Goal: Transaction & Acquisition: Purchase product/service

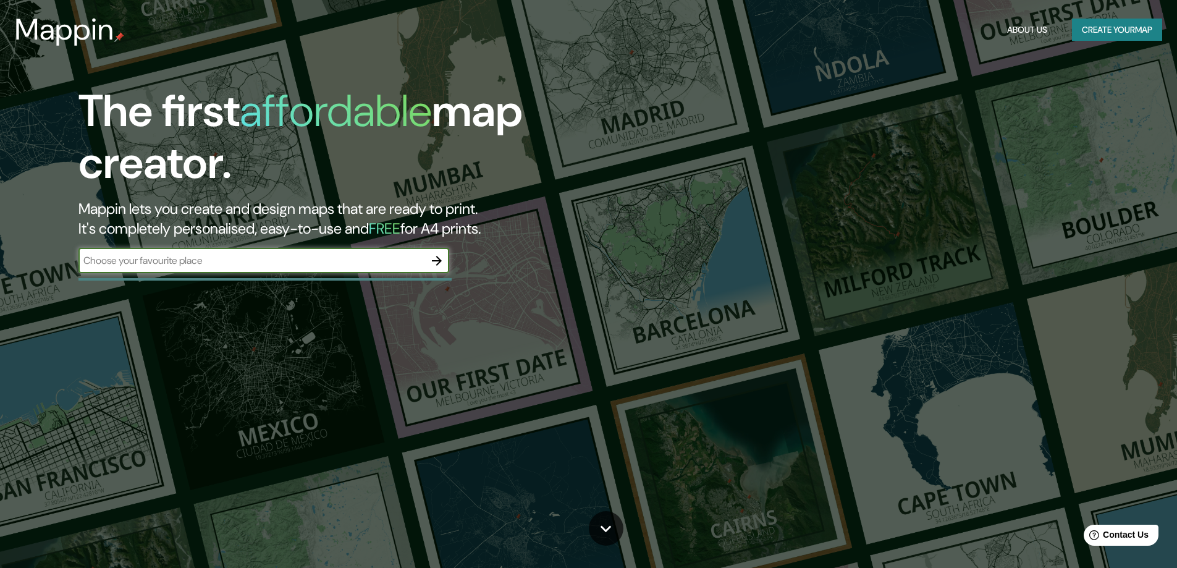
click at [250, 263] on input "text" at bounding box center [251, 260] width 346 height 14
click at [433, 263] on icon "button" at bounding box center [437, 260] width 15 height 15
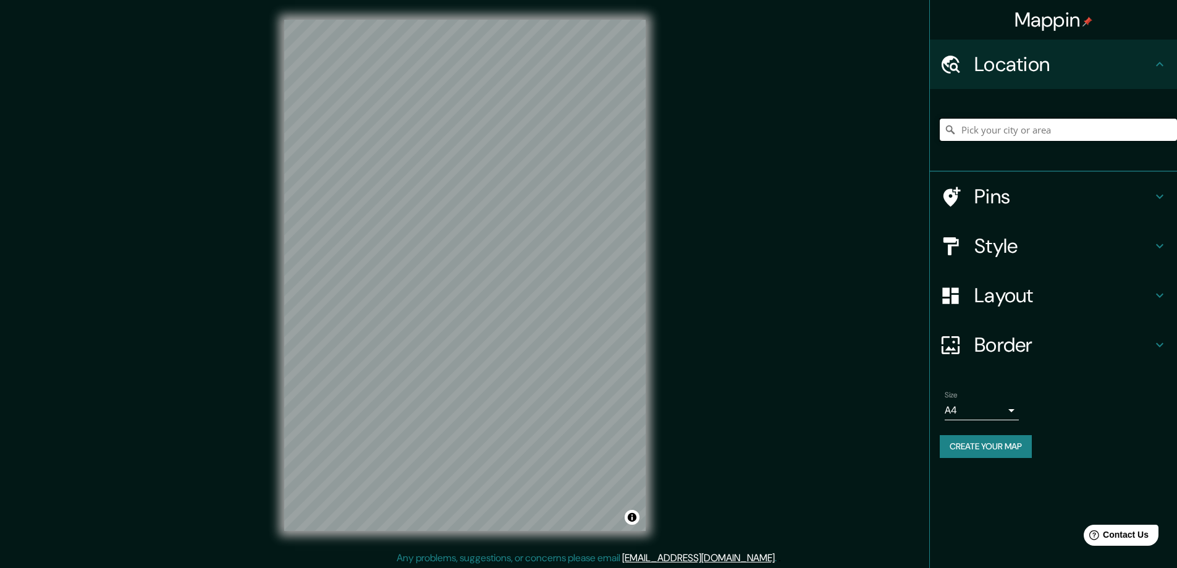
click at [1043, 127] on input "Pick your city or area" at bounding box center [1058, 130] width 237 height 22
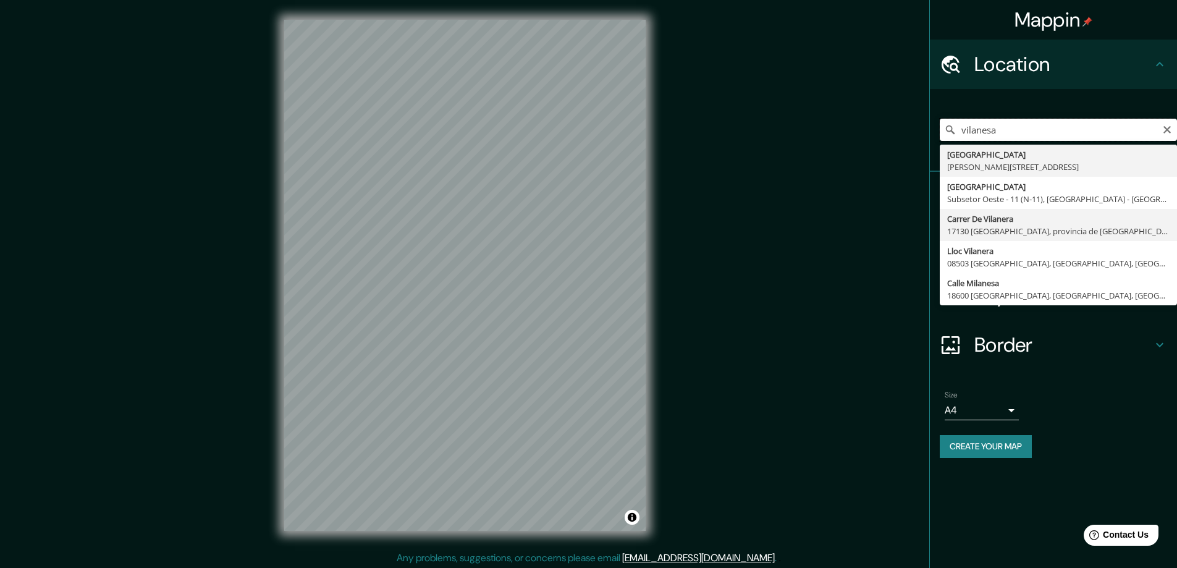
scroll to position [2, 0]
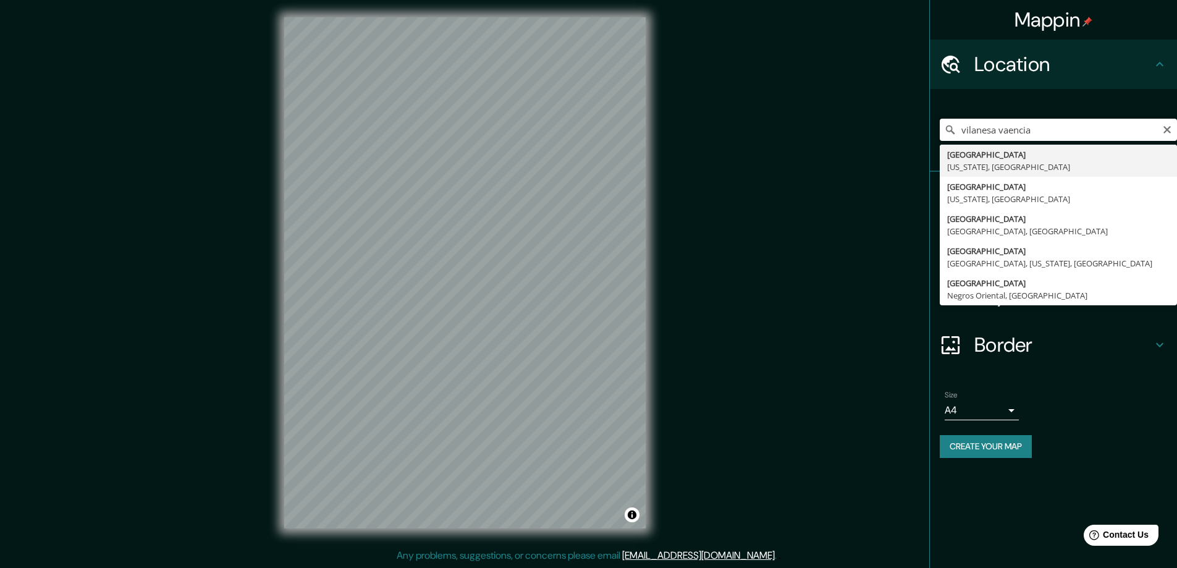
click at [1011, 128] on input "vilanesa vaencia" at bounding box center [1058, 130] width 237 height 22
click at [988, 129] on input "vilanesa [GEOGRAPHIC_DATA]" at bounding box center [1058, 130] width 237 height 22
drag, startPoint x: 1047, startPoint y: 125, endPoint x: 1001, endPoint y: 132, distance: 46.9
click at [1001, 132] on input "vilanesa [GEOGRAPHIC_DATA]" at bounding box center [1058, 130] width 237 height 22
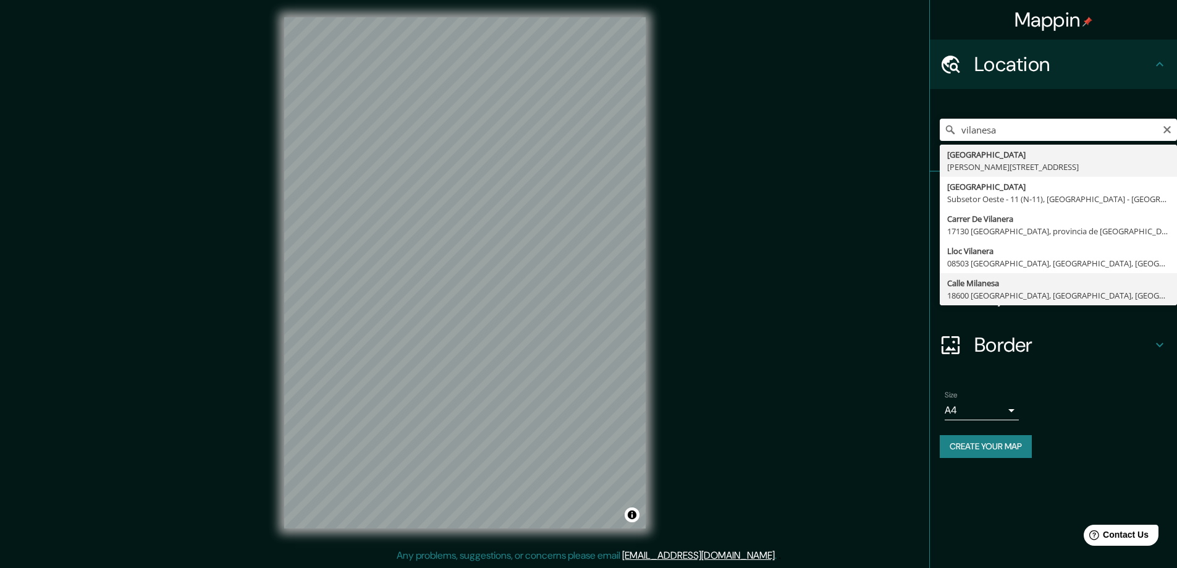
type input "[GEOGRAPHIC_DATA], 18600 [GEOGRAPHIC_DATA], [GEOGRAPHIC_DATA], [GEOGRAPHIC_DATA]"
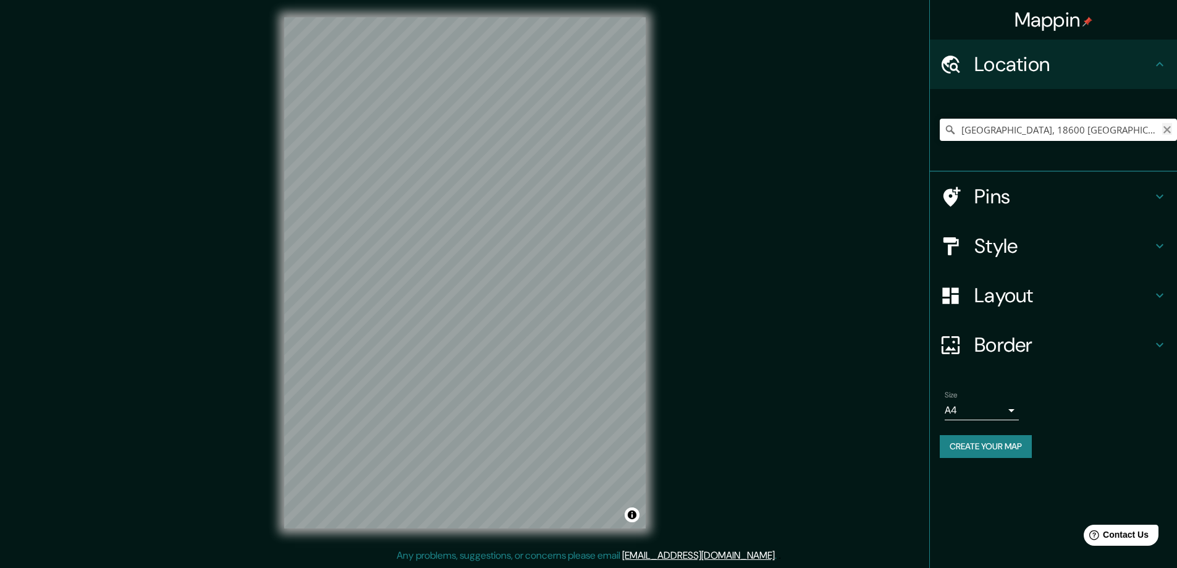
click at [1168, 129] on icon "Clear" at bounding box center [1167, 129] width 7 height 7
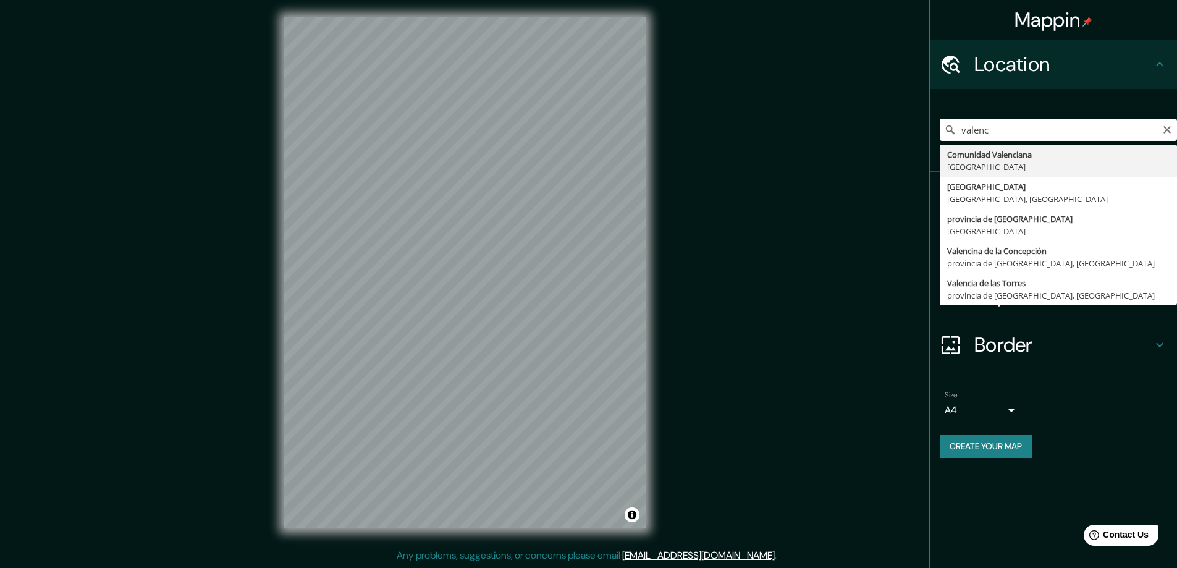
type input "[GEOGRAPHIC_DATA], [GEOGRAPHIC_DATA]"
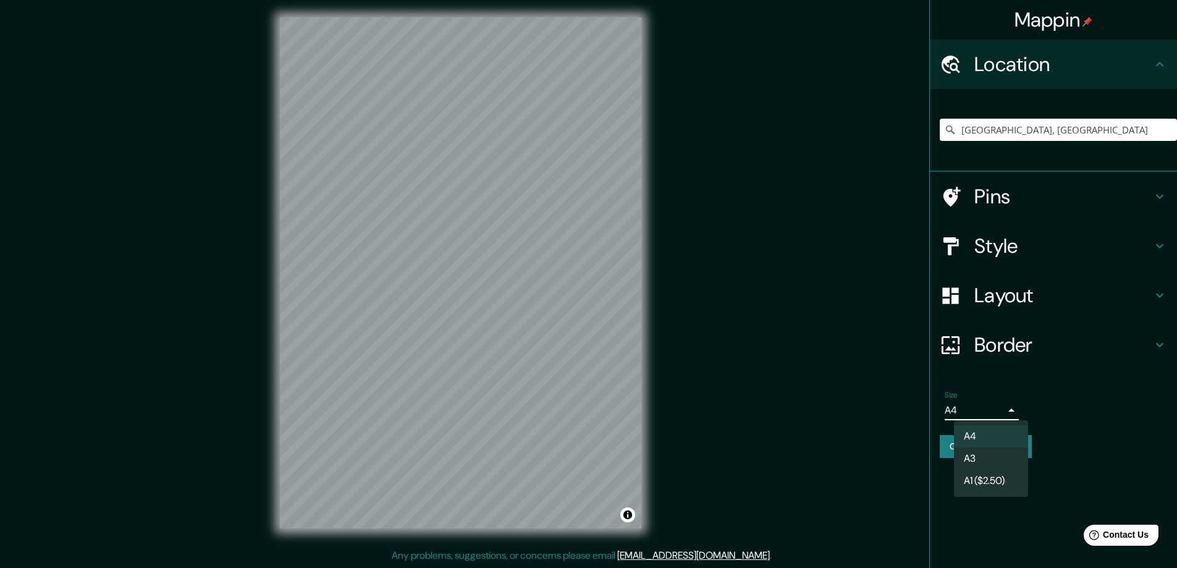
click at [988, 405] on body "Mappin Location [GEOGRAPHIC_DATA], [GEOGRAPHIC_DATA] Pins Style Layout Border C…" at bounding box center [588, 282] width 1177 height 568
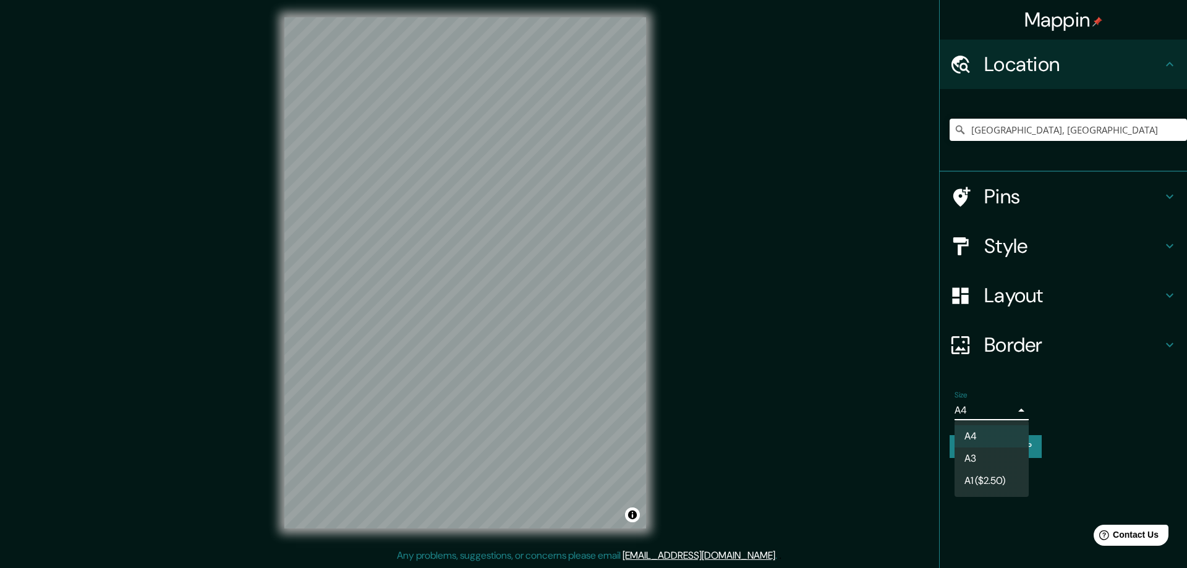
click at [981, 434] on li "A4" at bounding box center [991, 436] width 74 height 22
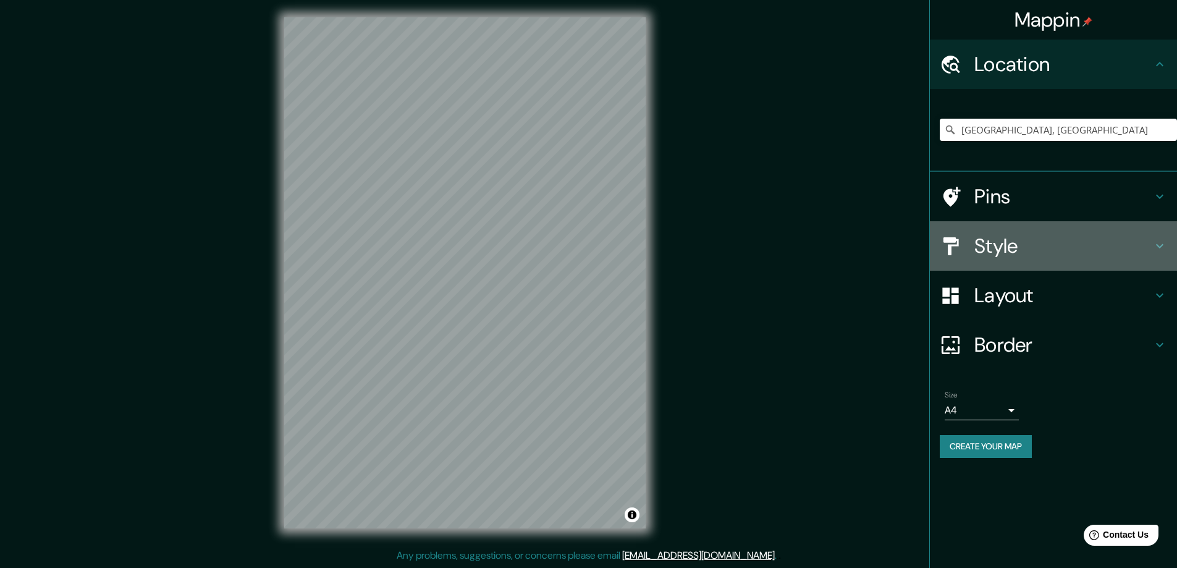
click at [1028, 253] on h4 "Style" at bounding box center [1064, 246] width 178 height 25
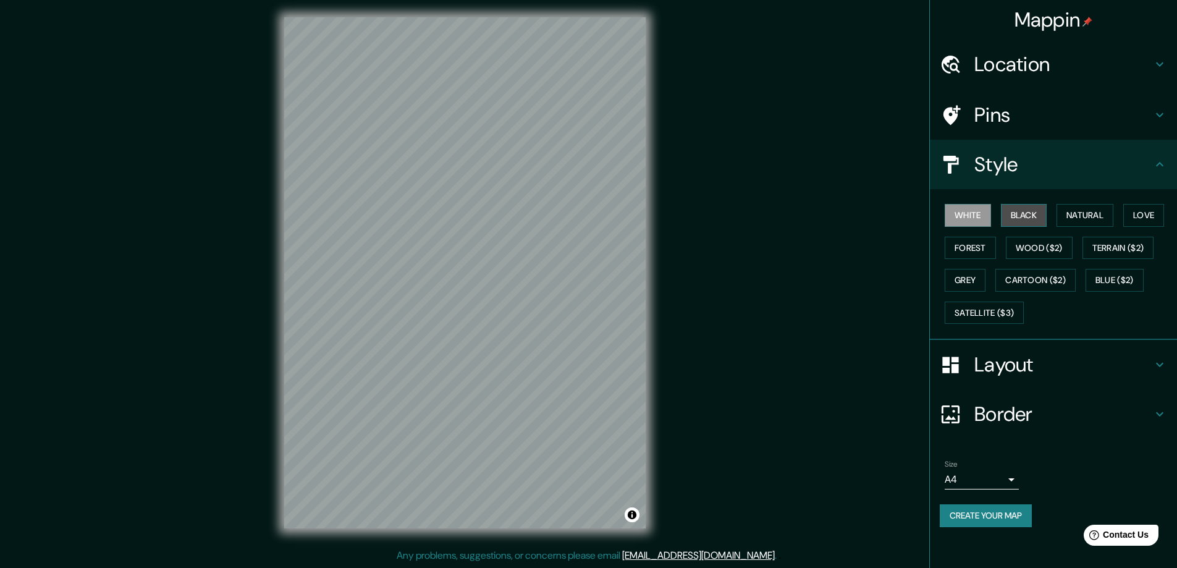
click at [1028, 225] on button "Black" at bounding box center [1024, 215] width 46 height 23
click at [983, 218] on button "White" at bounding box center [968, 215] width 46 height 23
click at [1102, 221] on button "Natural" at bounding box center [1085, 215] width 57 height 23
click at [1150, 221] on button "Love" at bounding box center [1144, 215] width 41 height 23
click at [1125, 249] on button "Terrain ($2)" at bounding box center [1119, 248] width 72 height 23
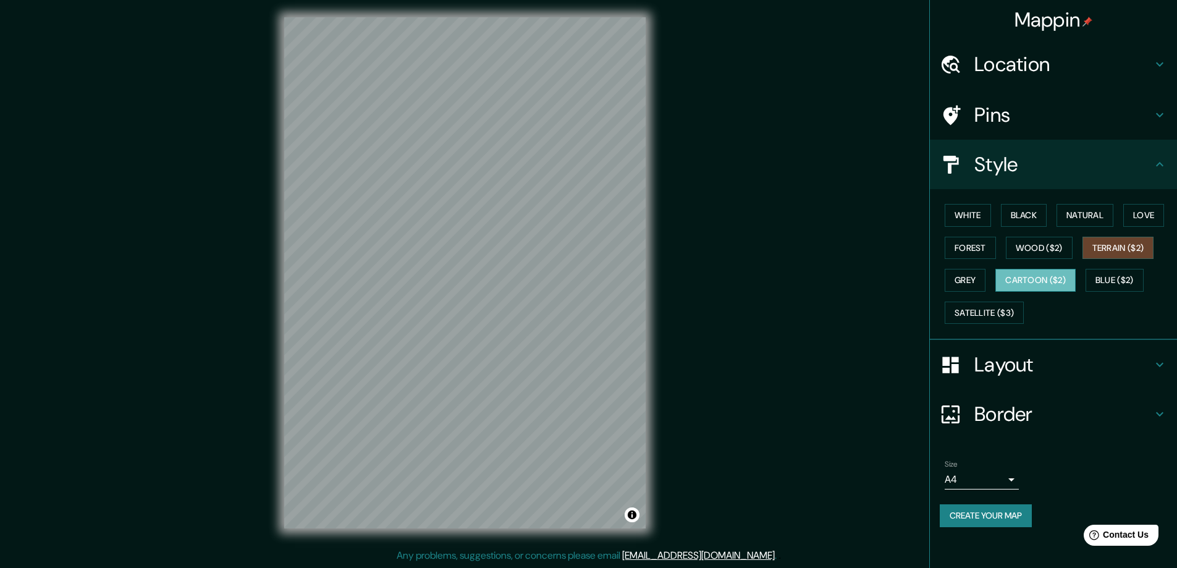
click at [1056, 286] on button "Cartoon ($2)" at bounding box center [1036, 280] width 80 height 23
click at [1099, 275] on button "Blue ($2)" at bounding box center [1115, 280] width 58 height 23
click at [1045, 248] on button "Wood ($2)" at bounding box center [1039, 248] width 67 height 23
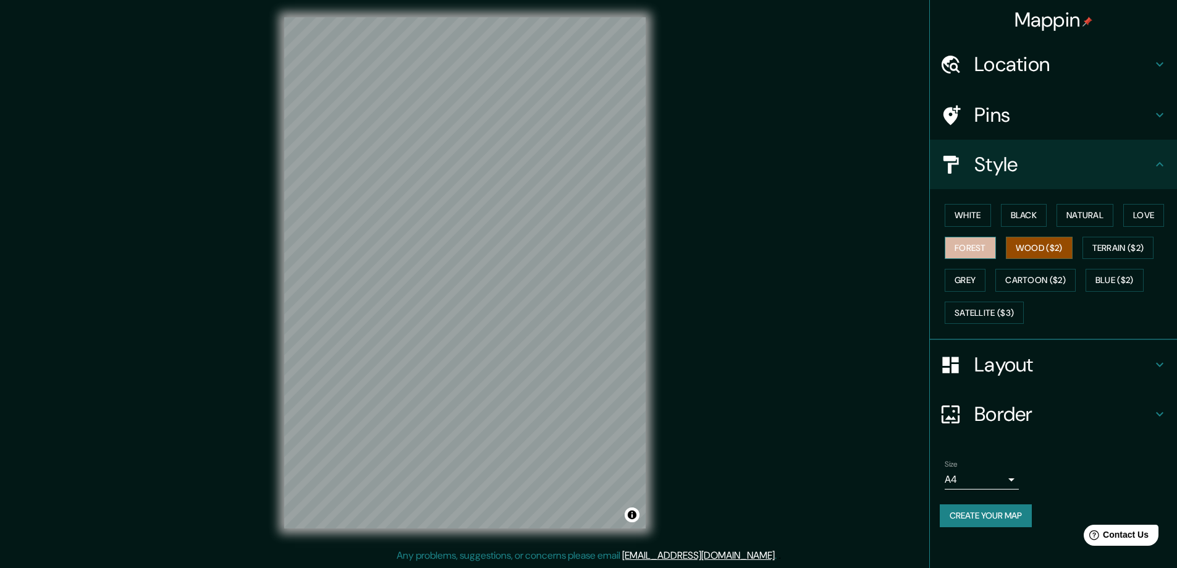
click at [951, 248] on button "Forest" at bounding box center [970, 248] width 51 height 23
click at [969, 216] on button "White" at bounding box center [968, 215] width 46 height 23
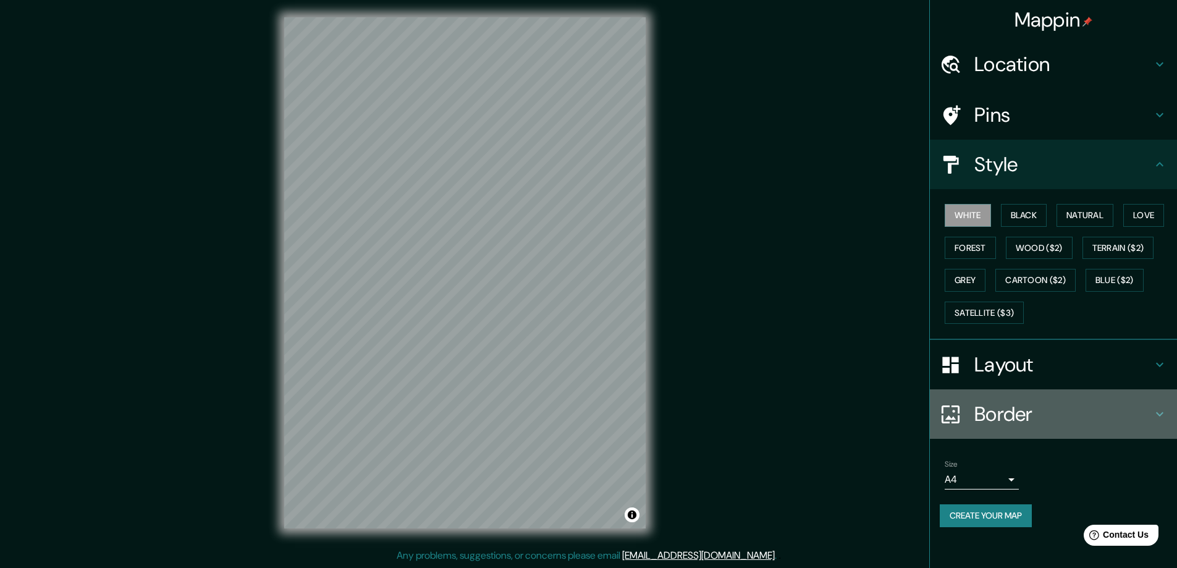
click at [1049, 410] on h4 "Border" at bounding box center [1064, 414] width 178 height 25
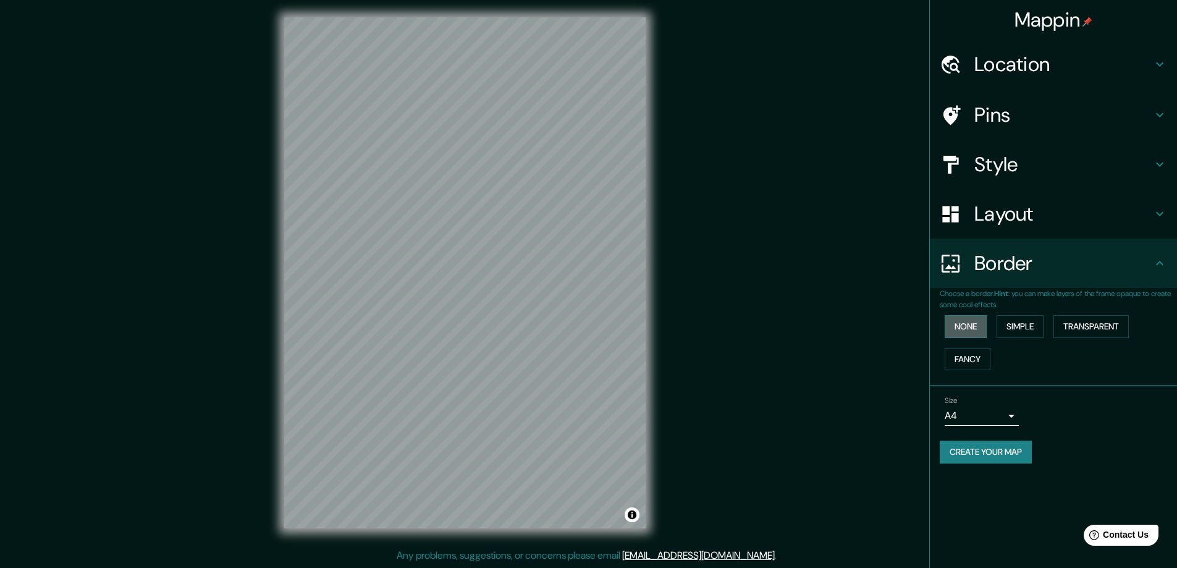
click at [976, 328] on button "None" at bounding box center [966, 326] width 42 height 23
click at [1022, 329] on button "Simple" at bounding box center [1020, 326] width 47 height 23
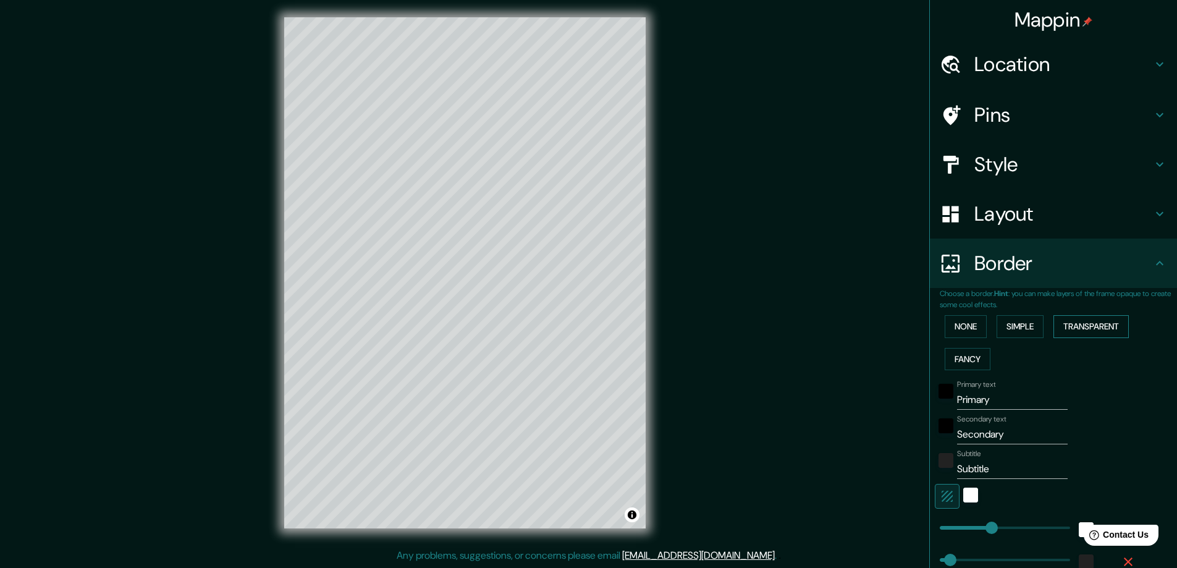
click at [1083, 326] on button "Transparent" at bounding box center [1091, 326] width 75 height 23
click at [974, 359] on button "Fancy" at bounding box center [968, 359] width 46 height 23
click at [959, 324] on button "None" at bounding box center [966, 326] width 42 height 23
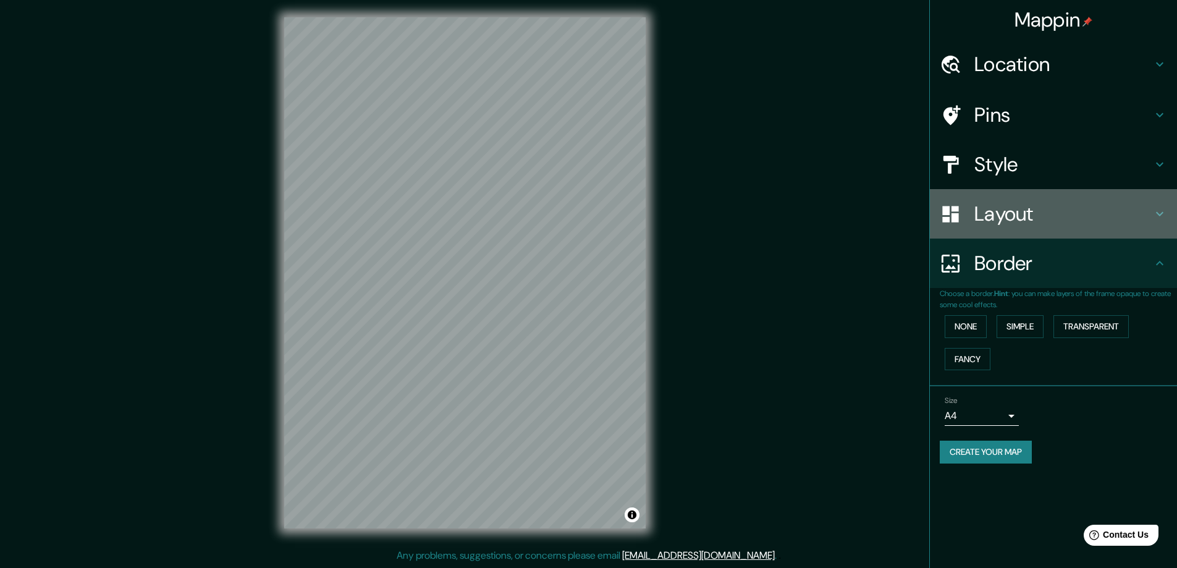
click at [1012, 212] on h4 "Layout" at bounding box center [1064, 213] width 178 height 25
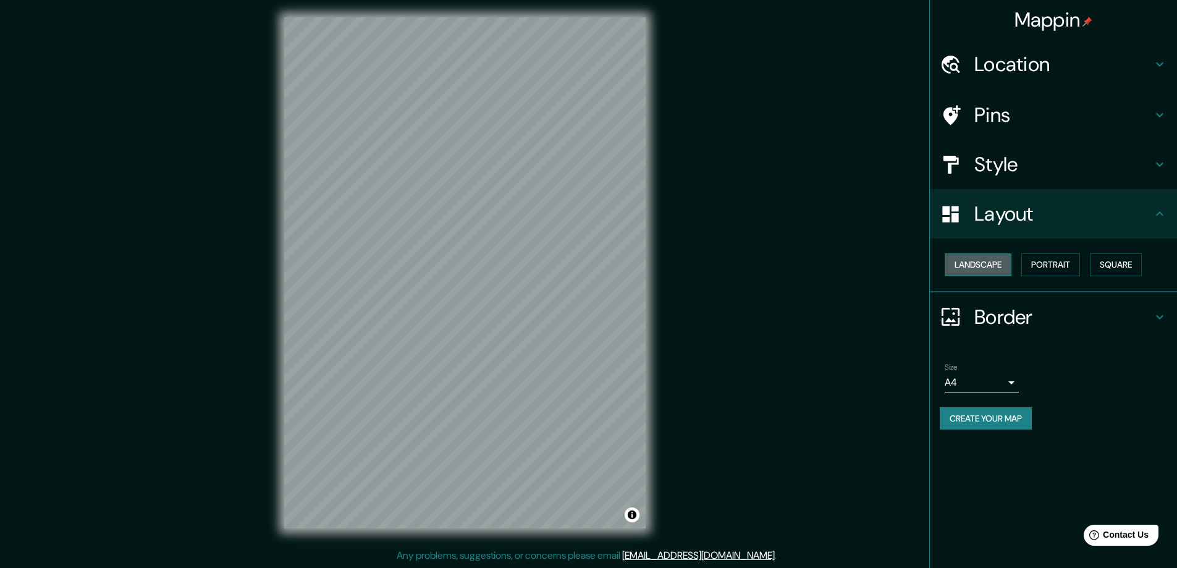
click at [993, 268] on button "Landscape" at bounding box center [978, 264] width 67 height 23
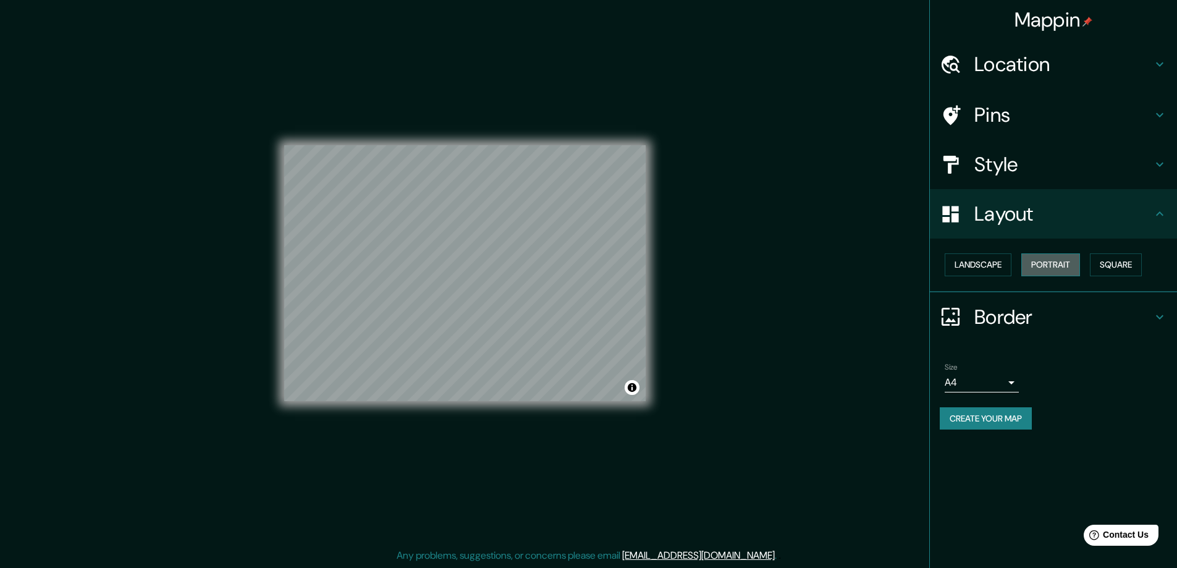
click at [1057, 261] on button "Portrait" at bounding box center [1051, 264] width 59 height 23
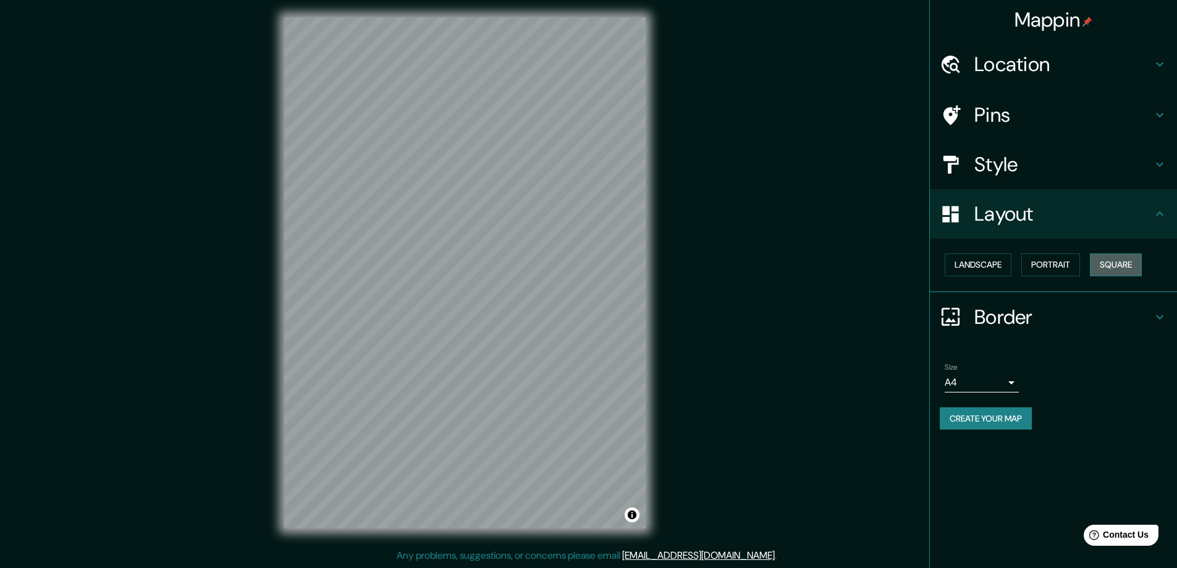
click at [1097, 262] on button "Square" at bounding box center [1116, 264] width 52 height 23
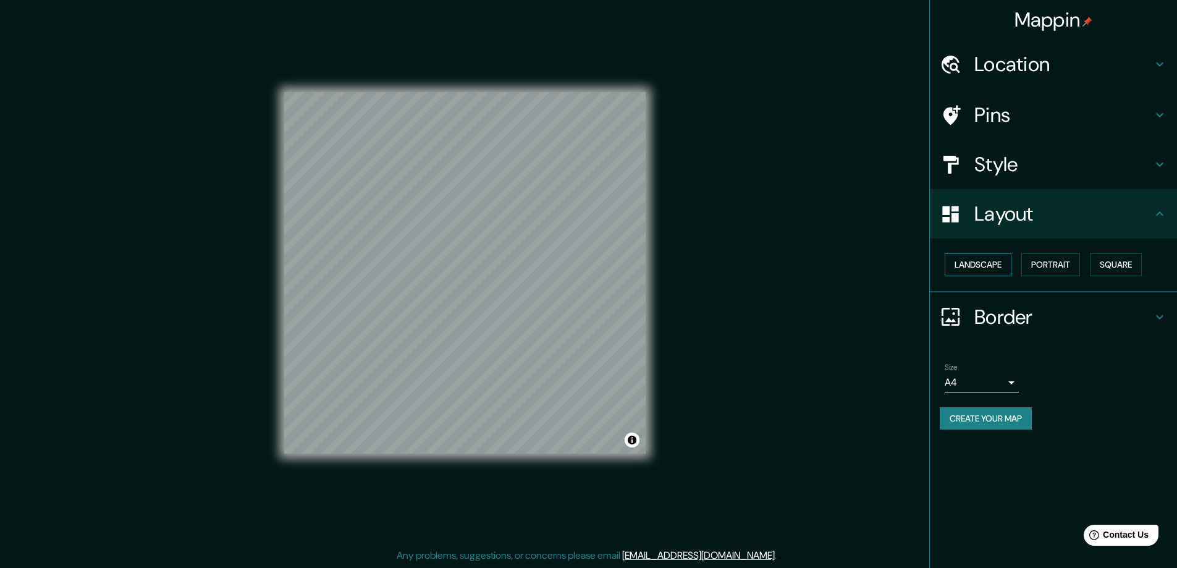
click at [1001, 270] on button "Landscape" at bounding box center [978, 264] width 67 height 23
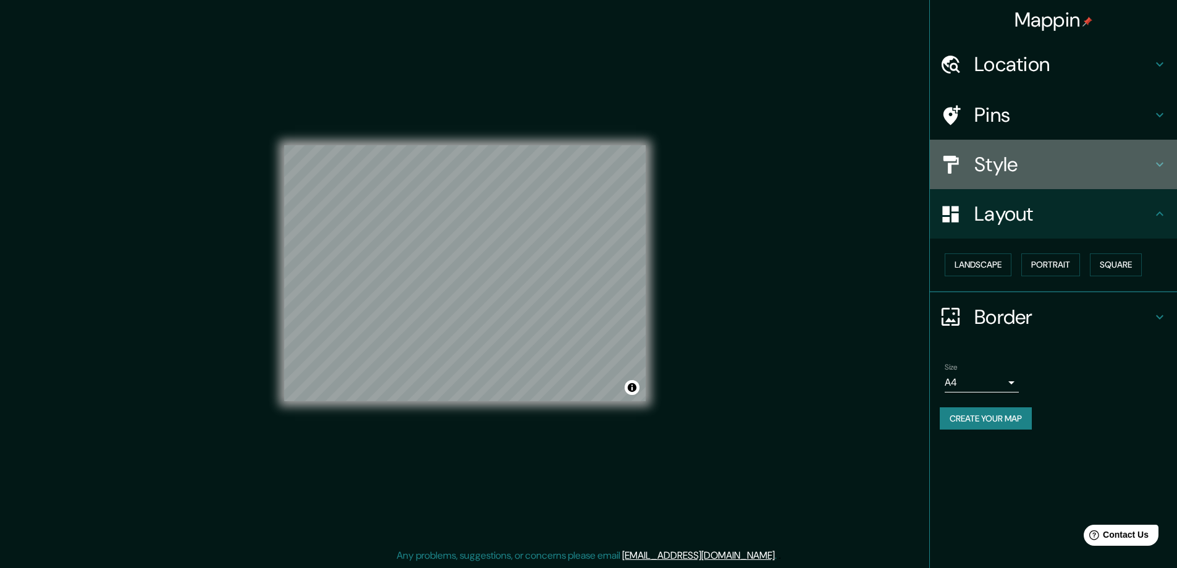
click at [1020, 165] on h4 "Style" at bounding box center [1064, 164] width 178 height 25
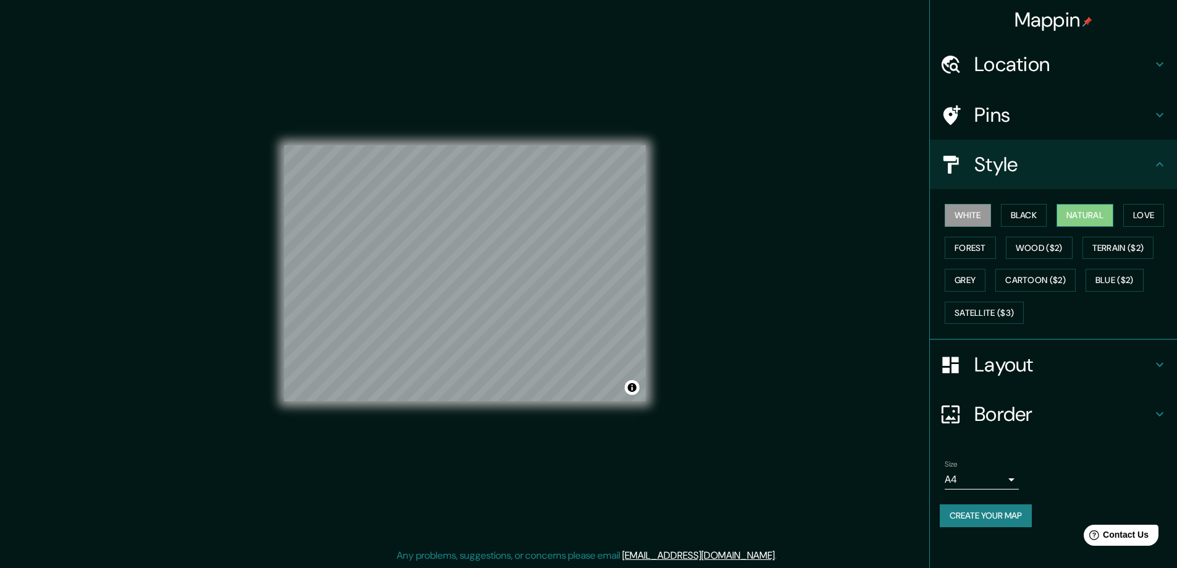
click at [1077, 213] on button "Natural" at bounding box center [1085, 215] width 57 height 23
click at [1039, 213] on button "Black" at bounding box center [1024, 215] width 46 height 23
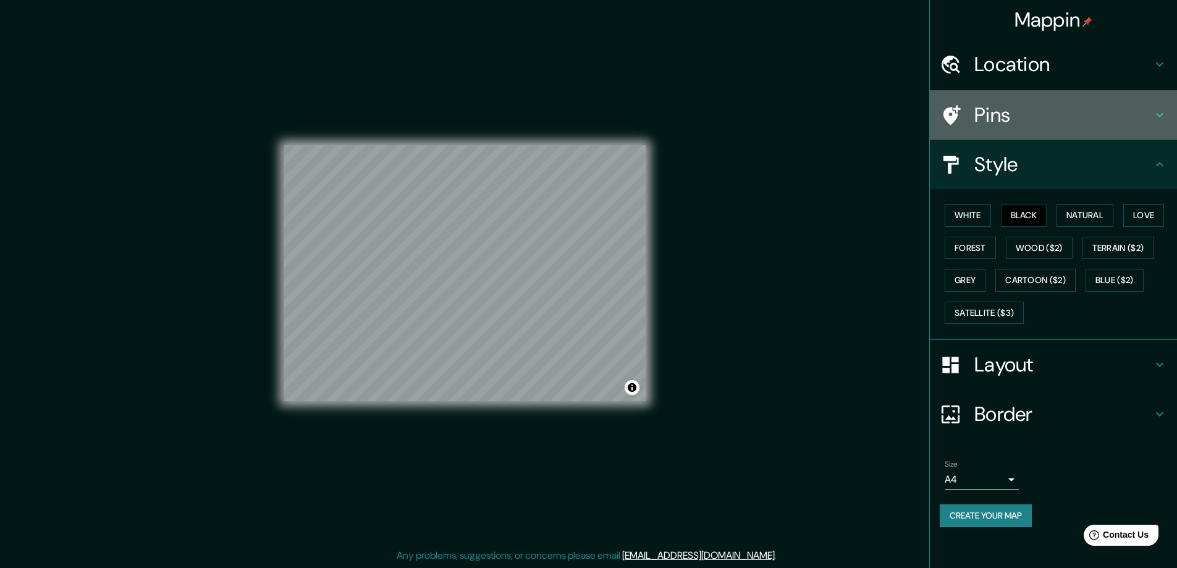
click at [986, 104] on h4 "Pins" at bounding box center [1064, 115] width 178 height 25
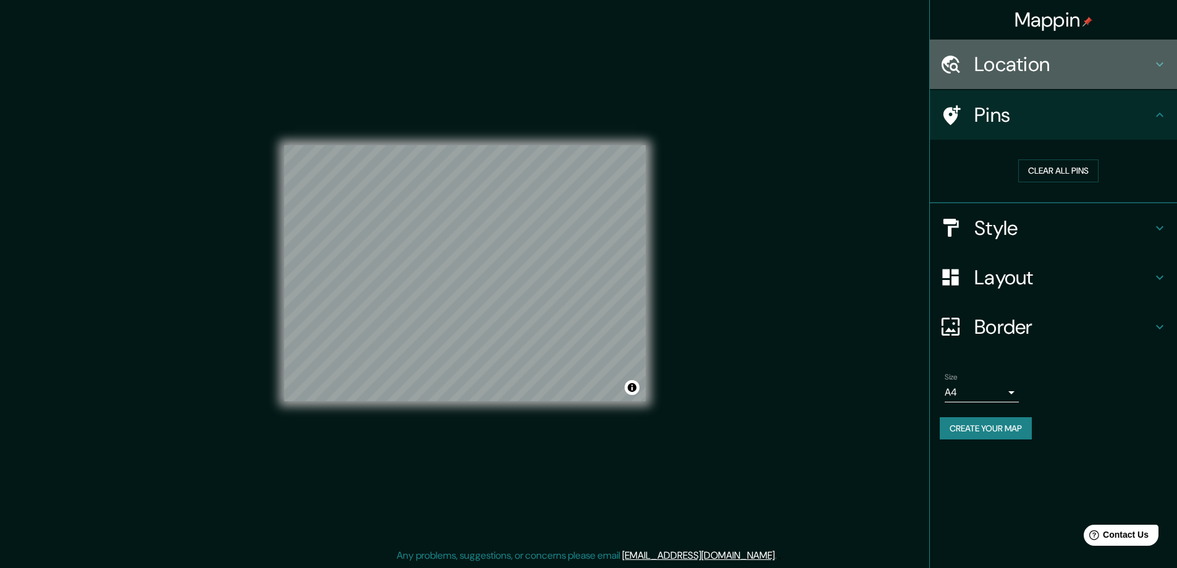
click at [1020, 72] on h4 "Location" at bounding box center [1064, 64] width 178 height 25
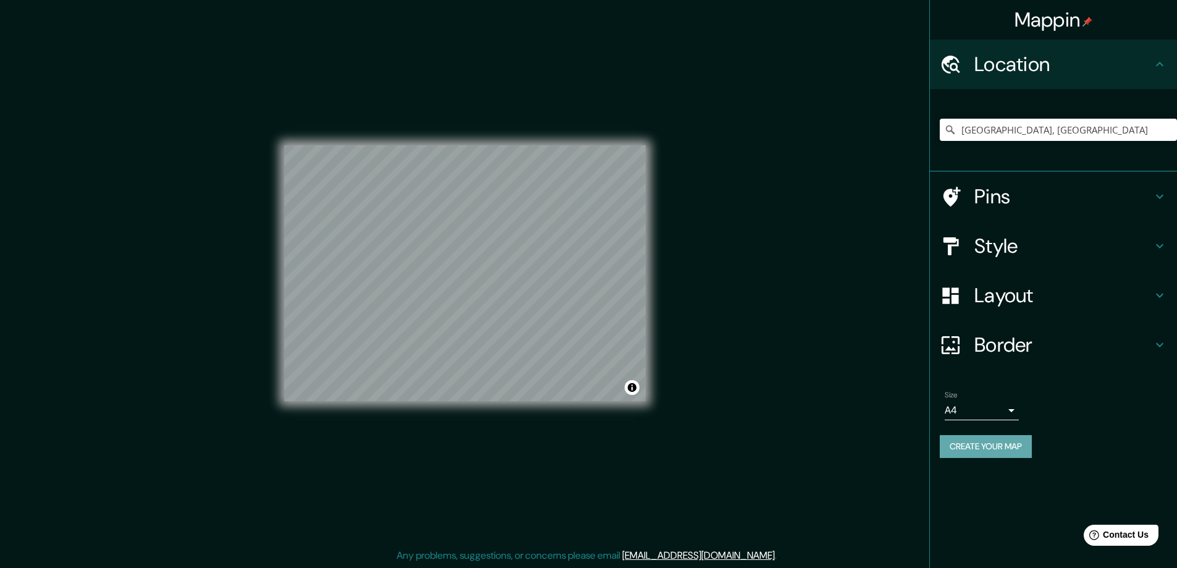
click at [993, 439] on button "Create your map" at bounding box center [986, 446] width 92 height 23
